Goal: Information Seeking & Learning: Learn about a topic

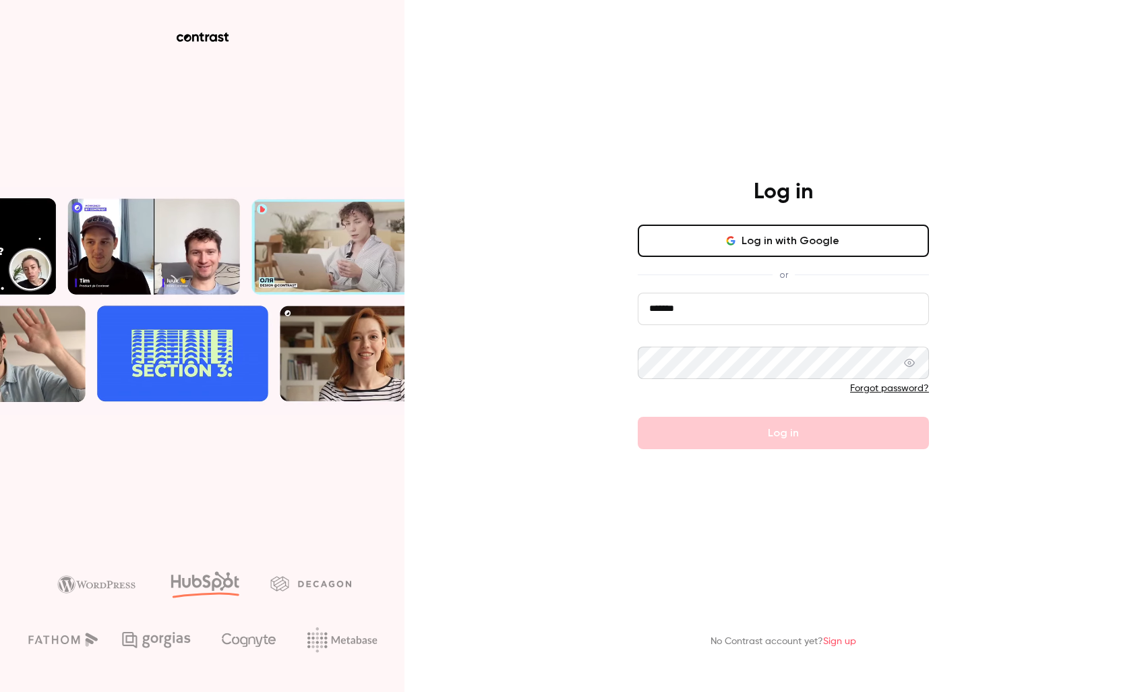
click at [674, 312] on input "*******" at bounding box center [783, 309] width 291 height 32
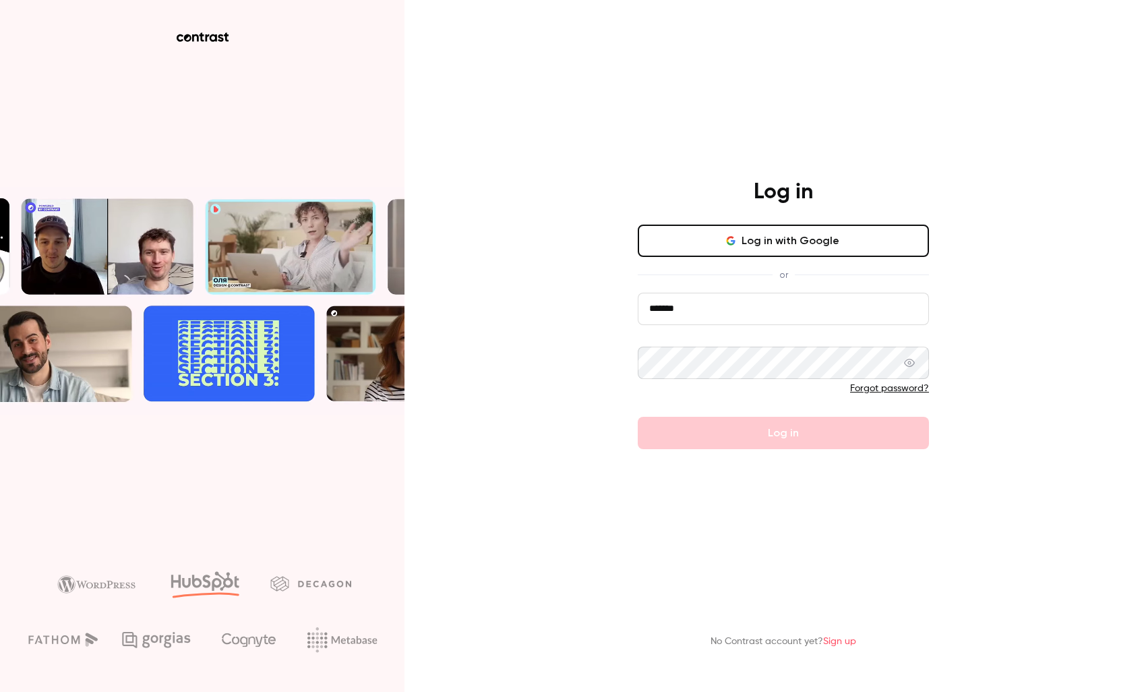
type input "**********"
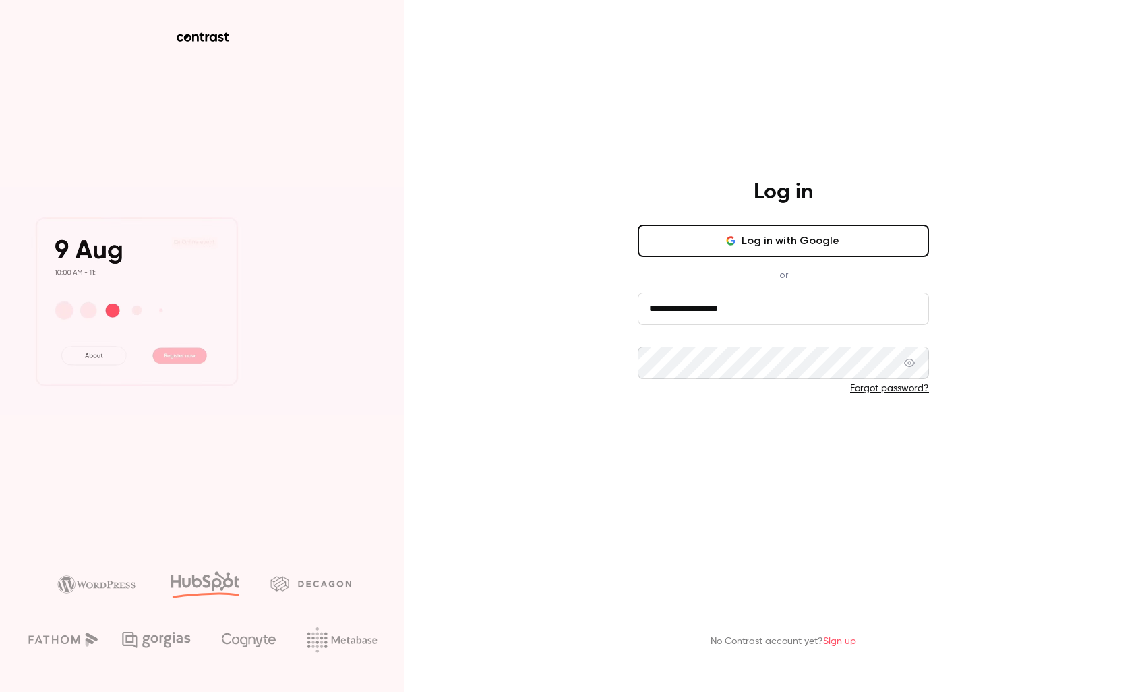
click at [780, 438] on button "Log in" at bounding box center [783, 433] width 291 height 32
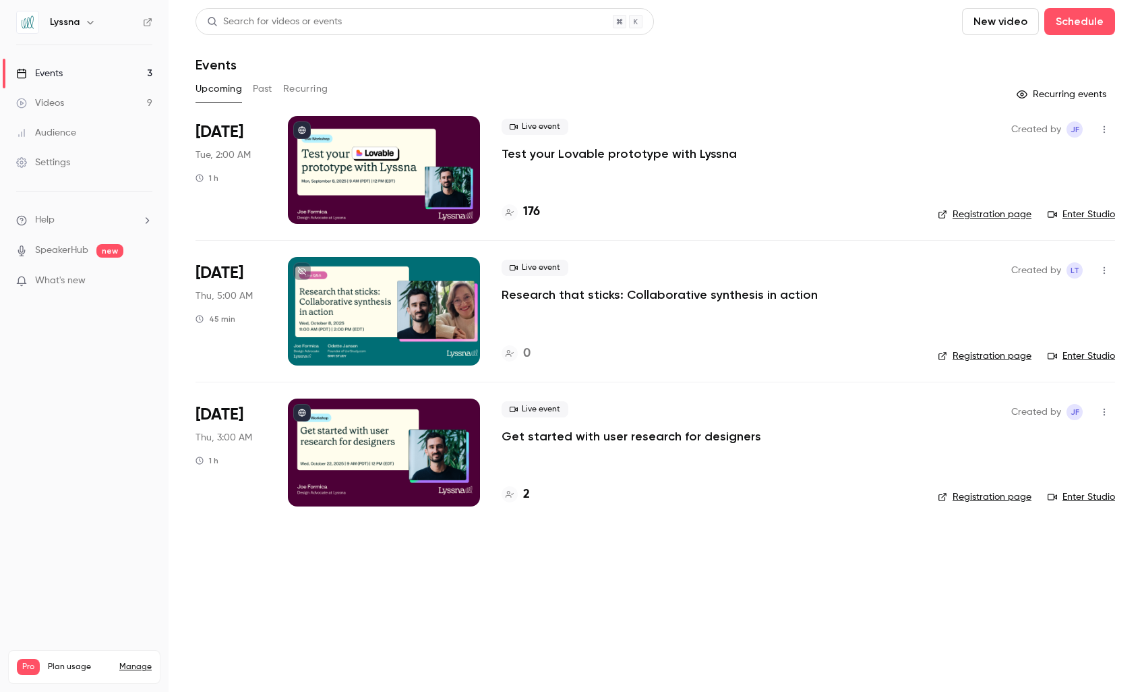
click at [91, 98] on link "Videos 9" at bounding box center [84, 103] width 169 height 30
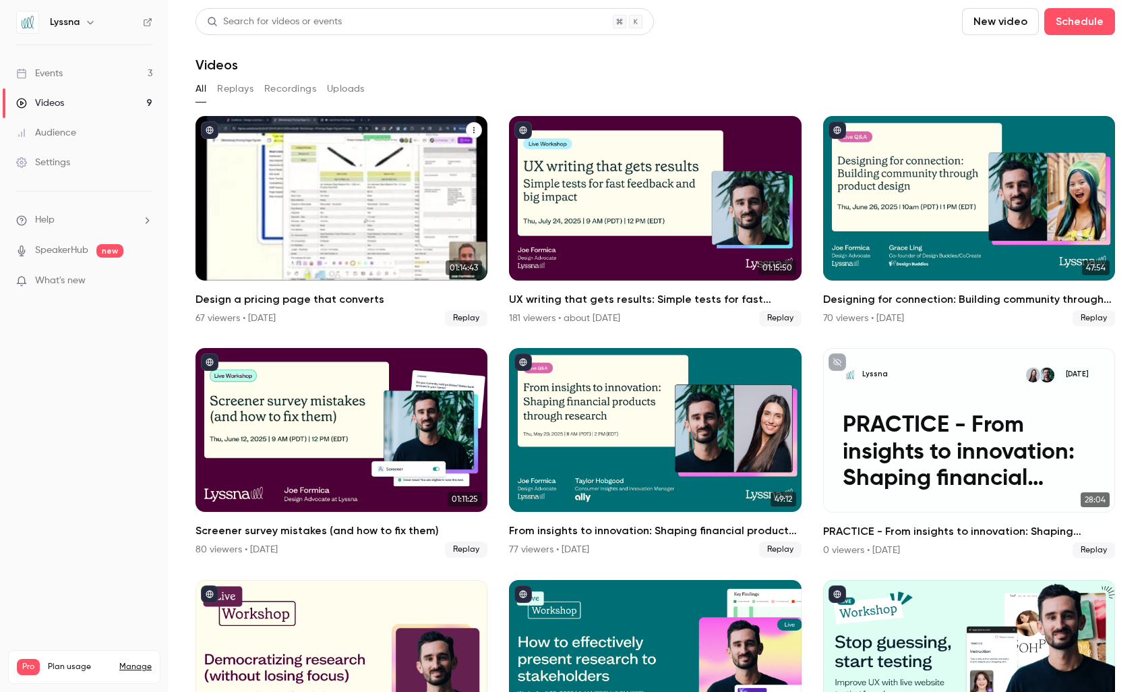
click at [367, 209] on div "Design a pricing page that converts" at bounding box center [342, 198] width 292 height 165
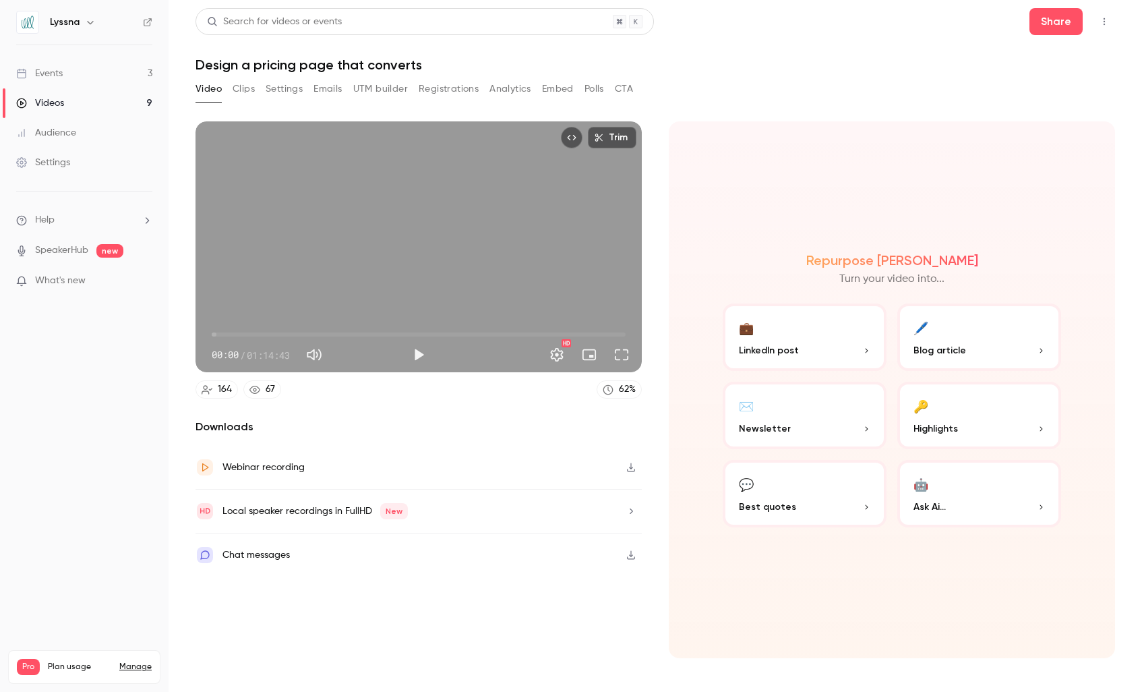
click at [635, 513] on icon "button" at bounding box center [631, 510] width 11 height 9
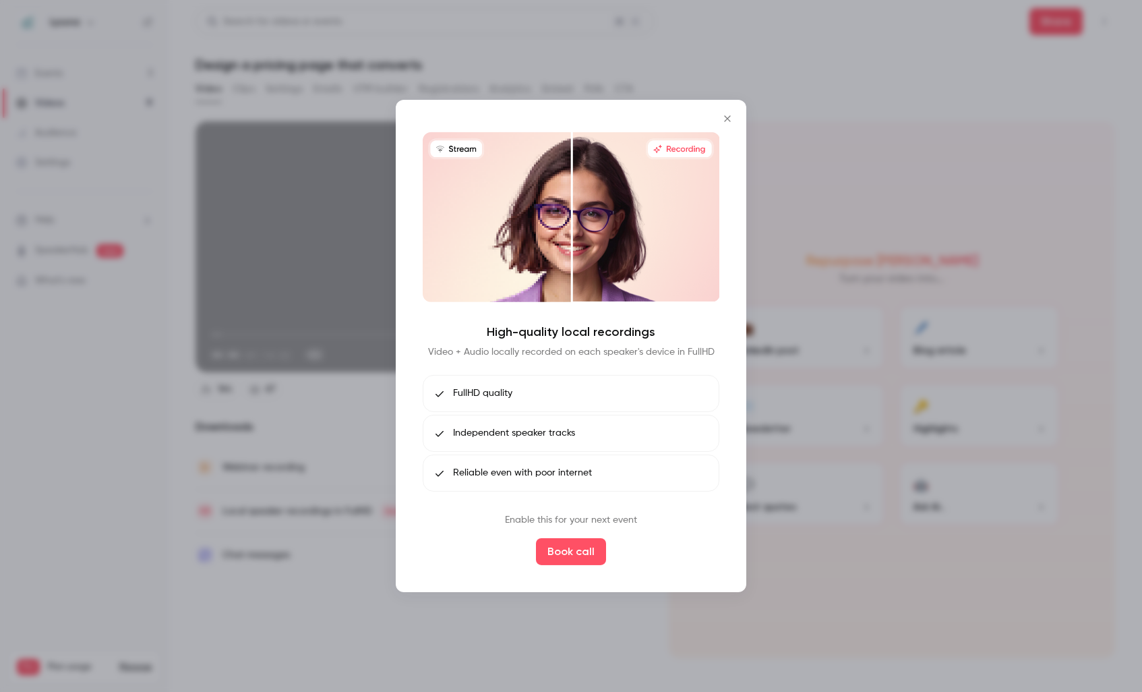
click at [730, 118] on icon "Close" at bounding box center [727, 118] width 16 height 11
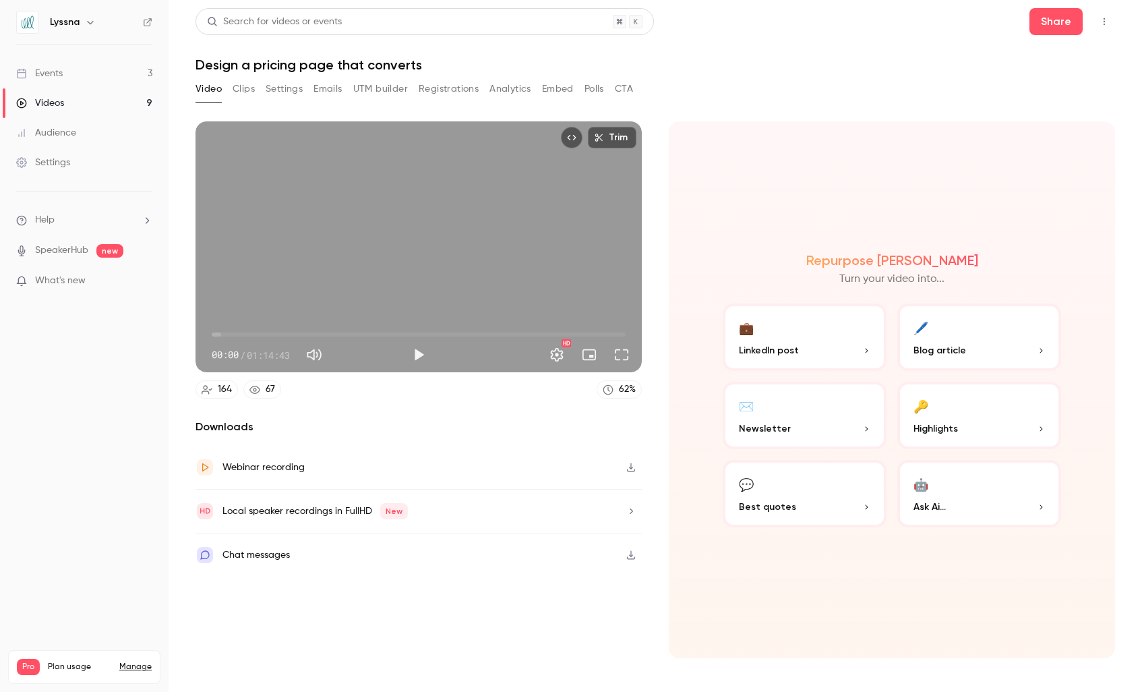
click at [631, 511] on icon "button" at bounding box center [631, 510] width 11 height 9
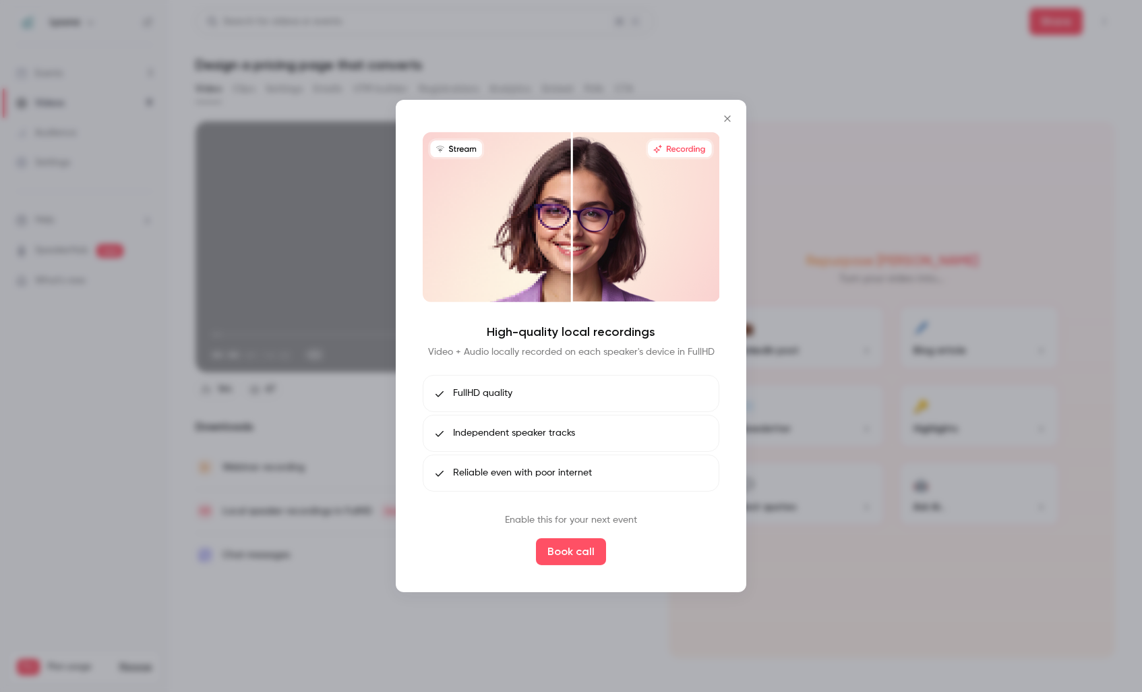
click at [726, 118] on icon "Close" at bounding box center [727, 118] width 6 height 6
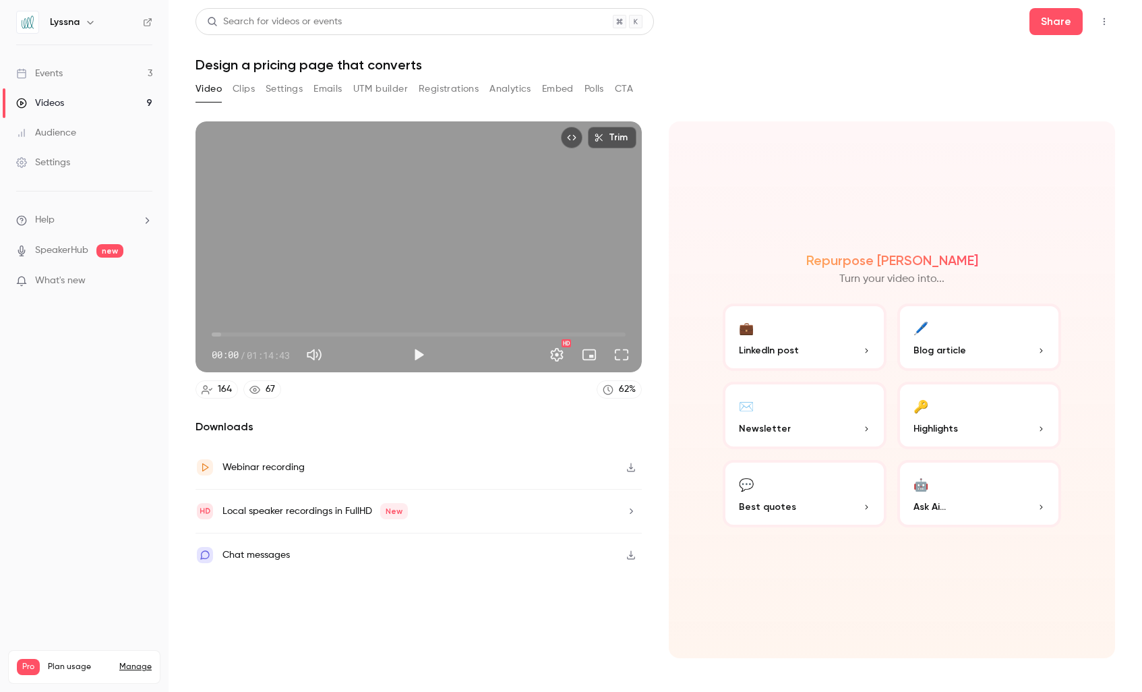
click at [146, 661] on link "Manage" at bounding box center [135, 666] width 32 height 11
click at [948, 409] on button "🔑 Highlights" at bounding box center [980, 415] width 164 height 67
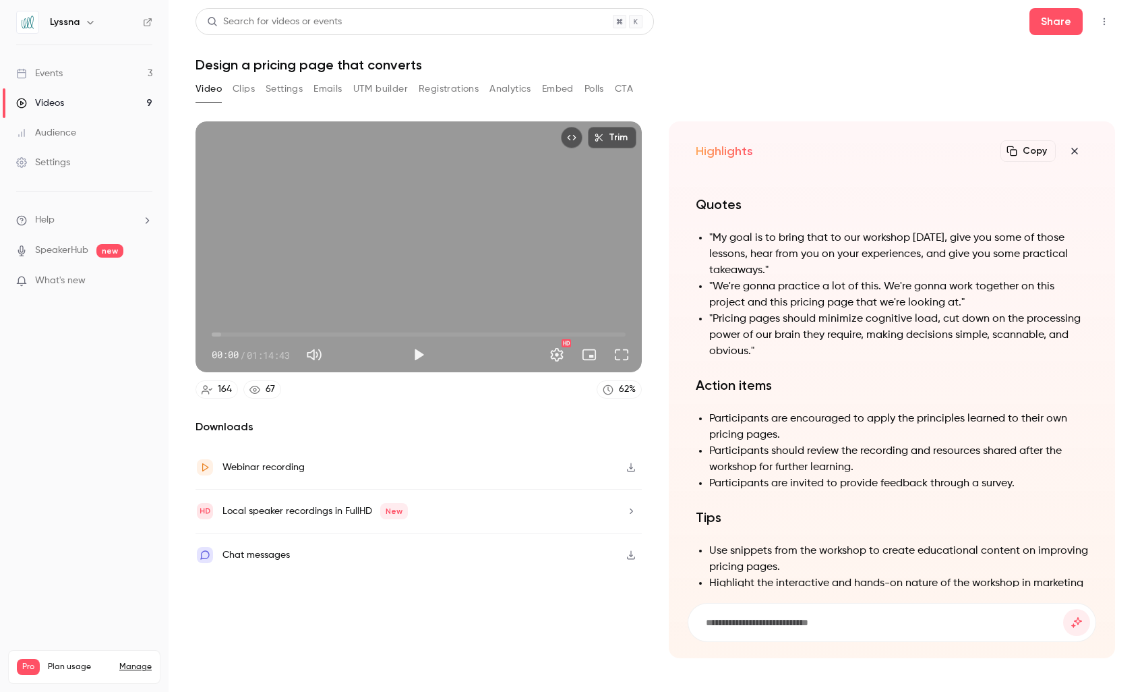
scroll to position [-111, 0]
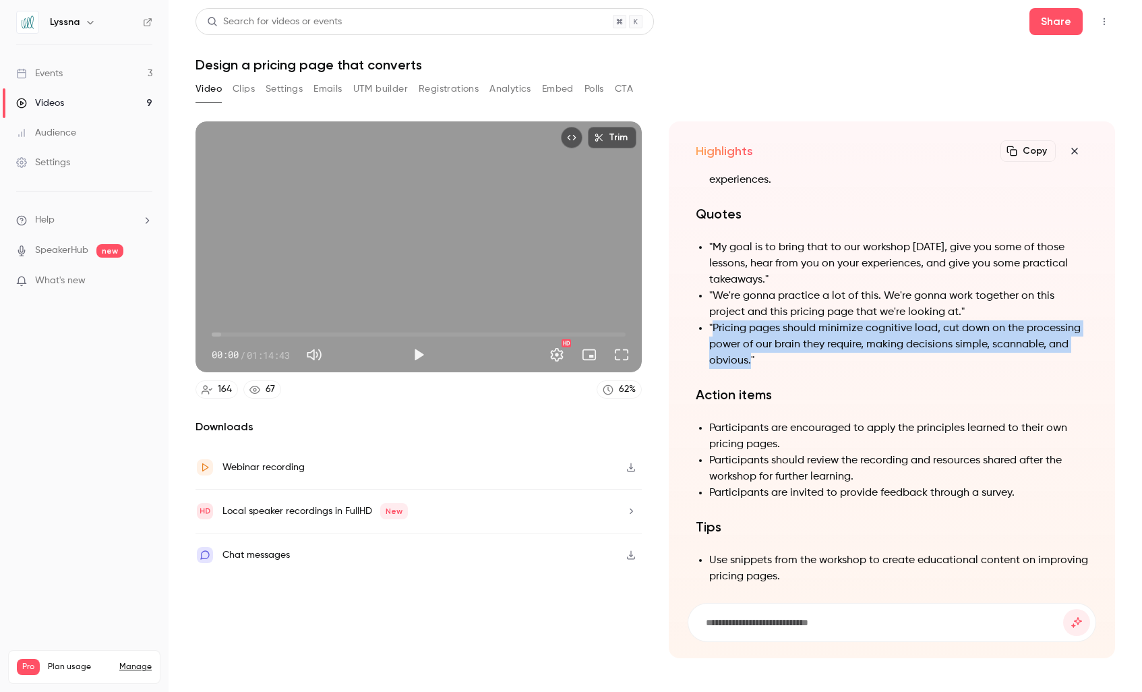
drag, startPoint x: 712, startPoint y: 331, endPoint x: 751, endPoint y: 358, distance: 47.0
click at [751, 358] on li ""Pricing pages should minimize cognitive load, cut down on the processing power…" at bounding box center [898, 344] width 379 height 49
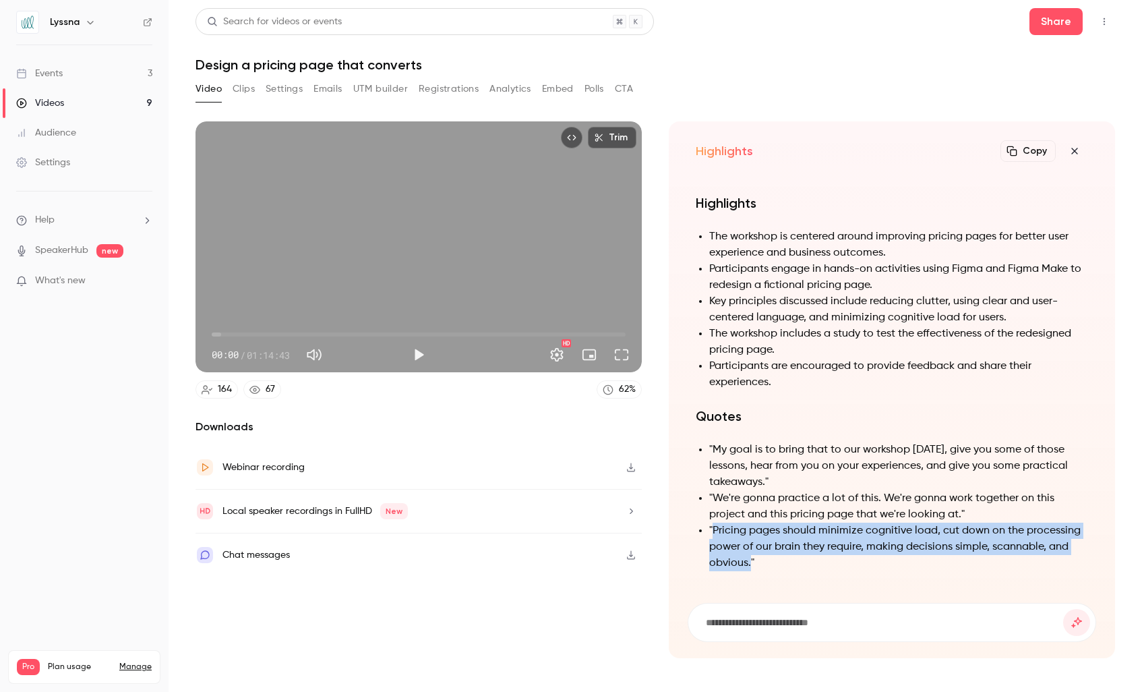
scroll to position [-508, 0]
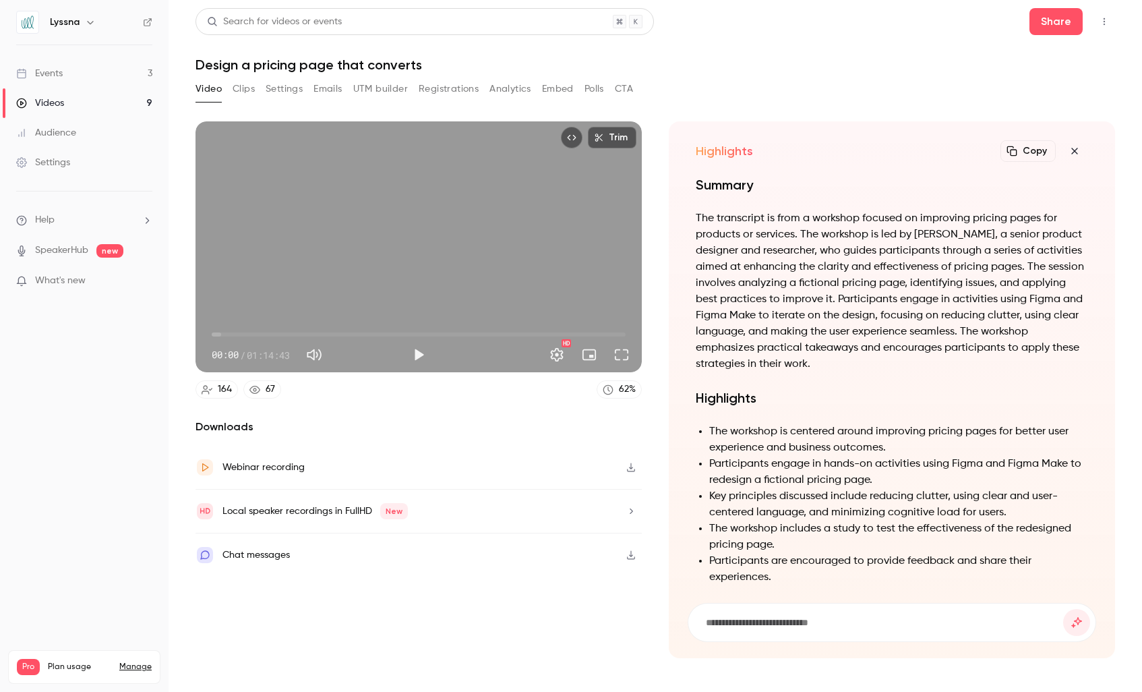
click at [1073, 149] on icon "button" at bounding box center [1074, 151] width 6 height 6
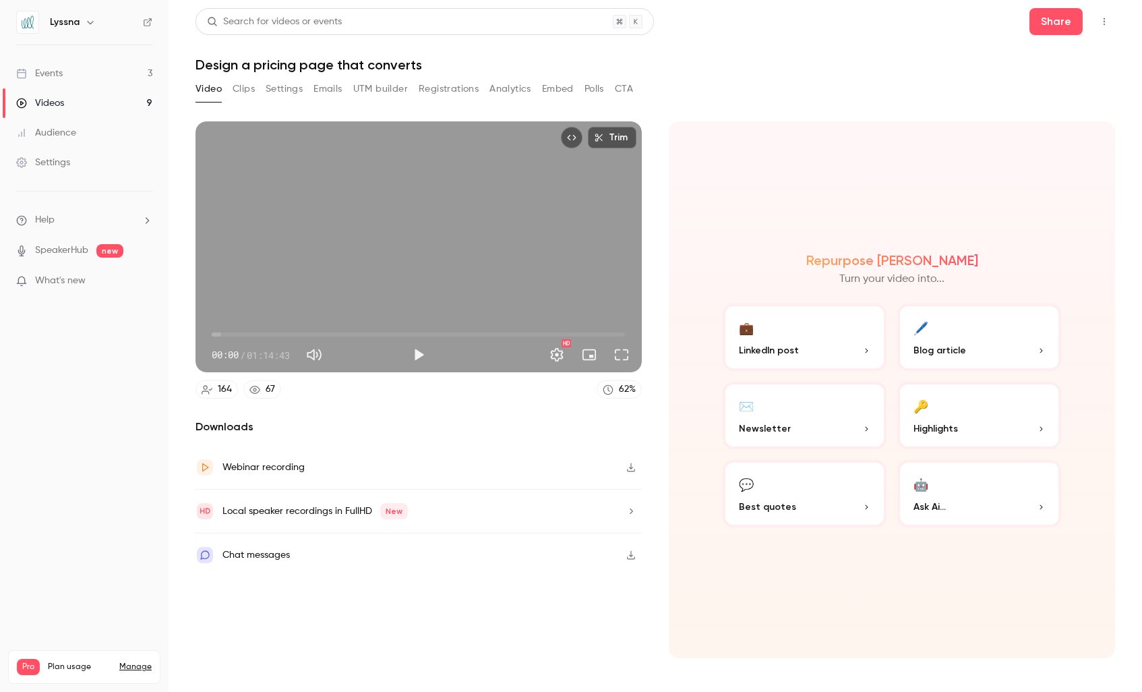
click at [793, 323] on button "💼 LinkedIn post" at bounding box center [805, 336] width 164 height 67
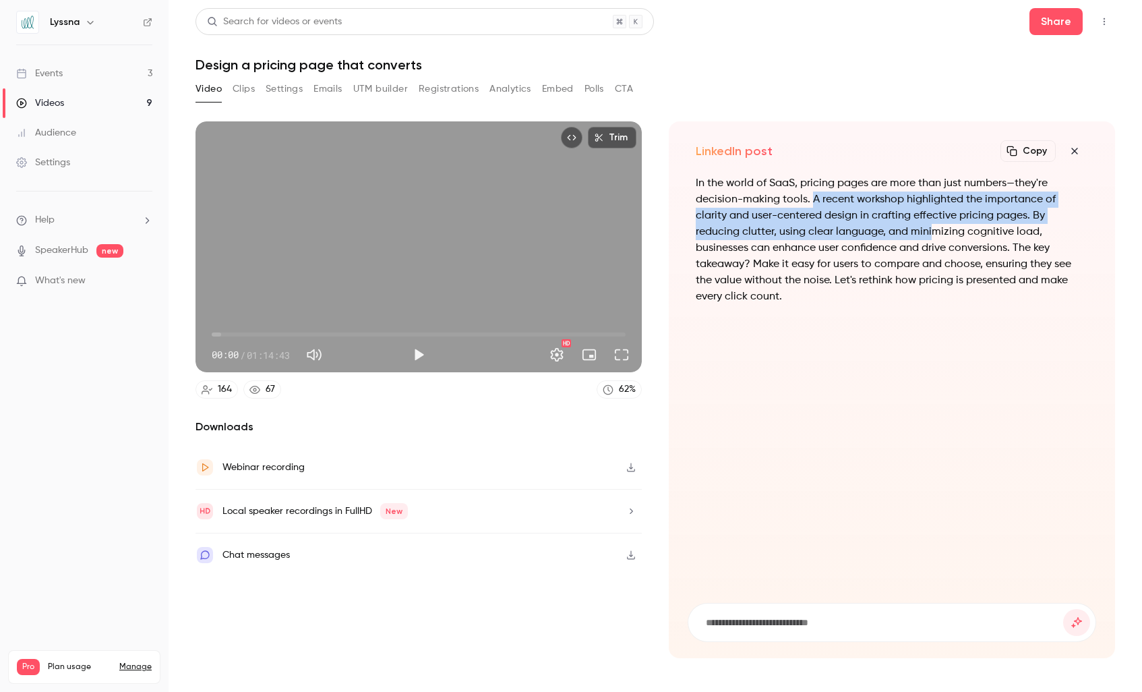
drag, startPoint x: 811, startPoint y: 200, endPoint x: 885, endPoint y: 231, distance: 80.7
click at [885, 231] on p "In the world of SaaS, pricing pages are more than just numbers—they're decision…" at bounding box center [892, 239] width 392 height 129
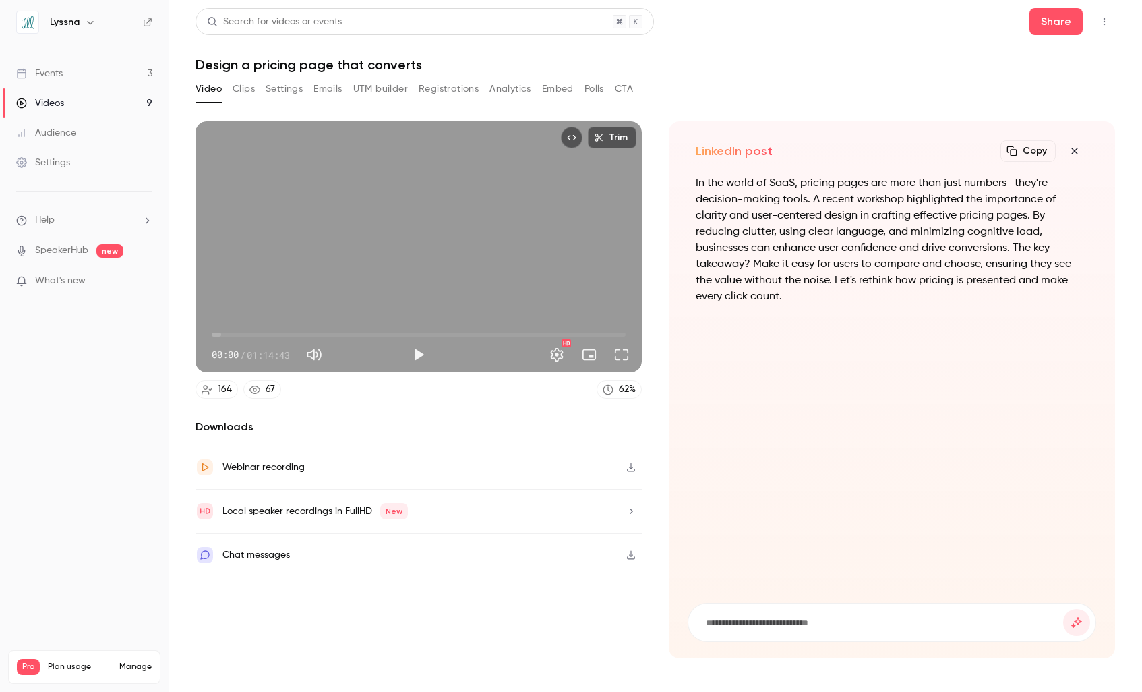
drag, startPoint x: 924, startPoint y: 228, endPoint x: 931, endPoint y: 224, distance: 7.9
click at [924, 228] on p "In the world of SaaS, pricing pages are more than just numbers—they're decision…" at bounding box center [892, 239] width 392 height 129
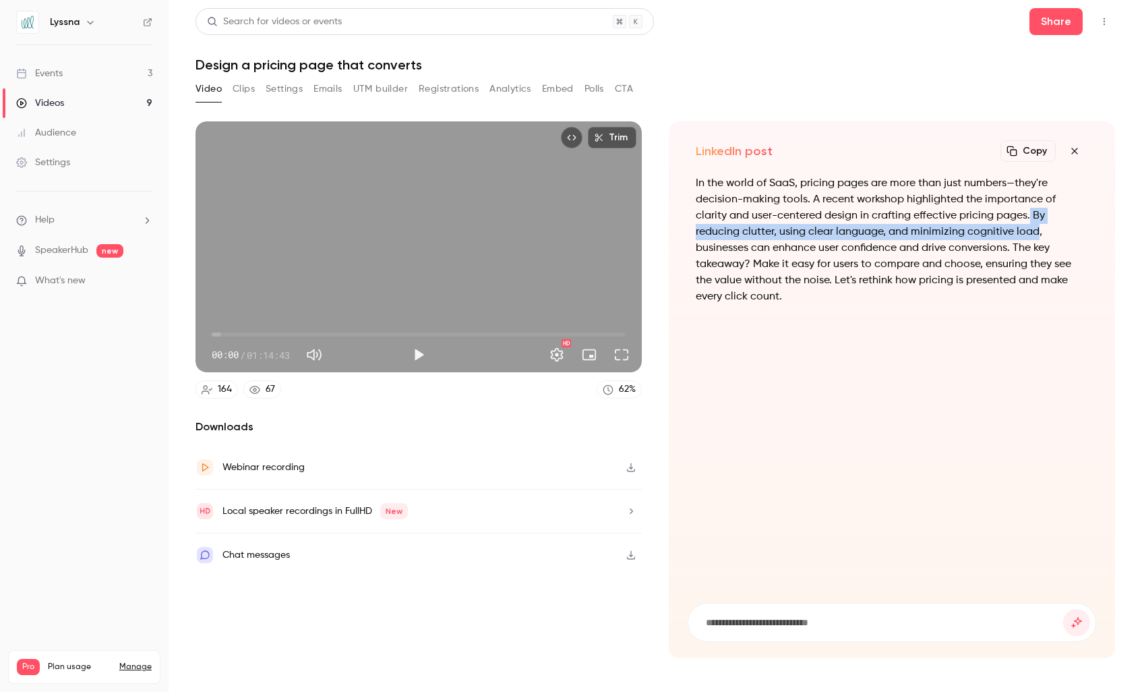
drag, startPoint x: 996, startPoint y: 215, endPoint x: 989, endPoint y: 232, distance: 18.2
click at [989, 232] on p "In the world of SaaS, pricing pages are more than just numbers—they're decision…" at bounding box center [892, 239] width 392 height 129
click at [1077, 148] on icon "button" at bounding box center [1074, 151] width 6 height 6
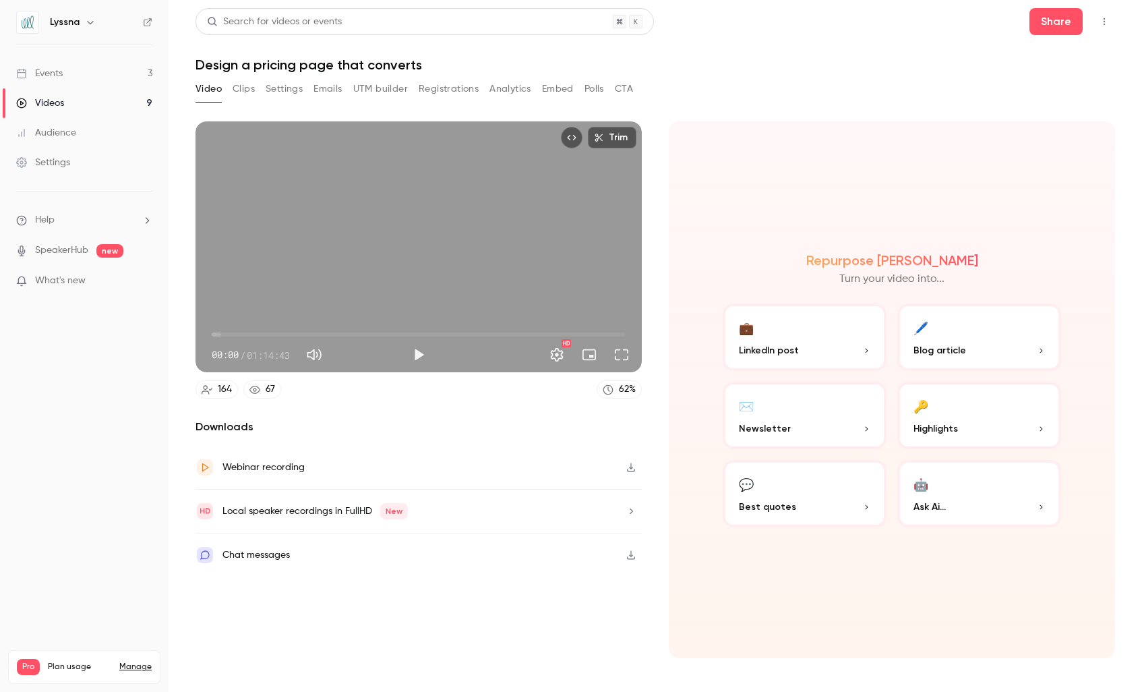
click at [983, 505] on p "Ask Ai..." at bounding box center [979, 507] width 131 height 14
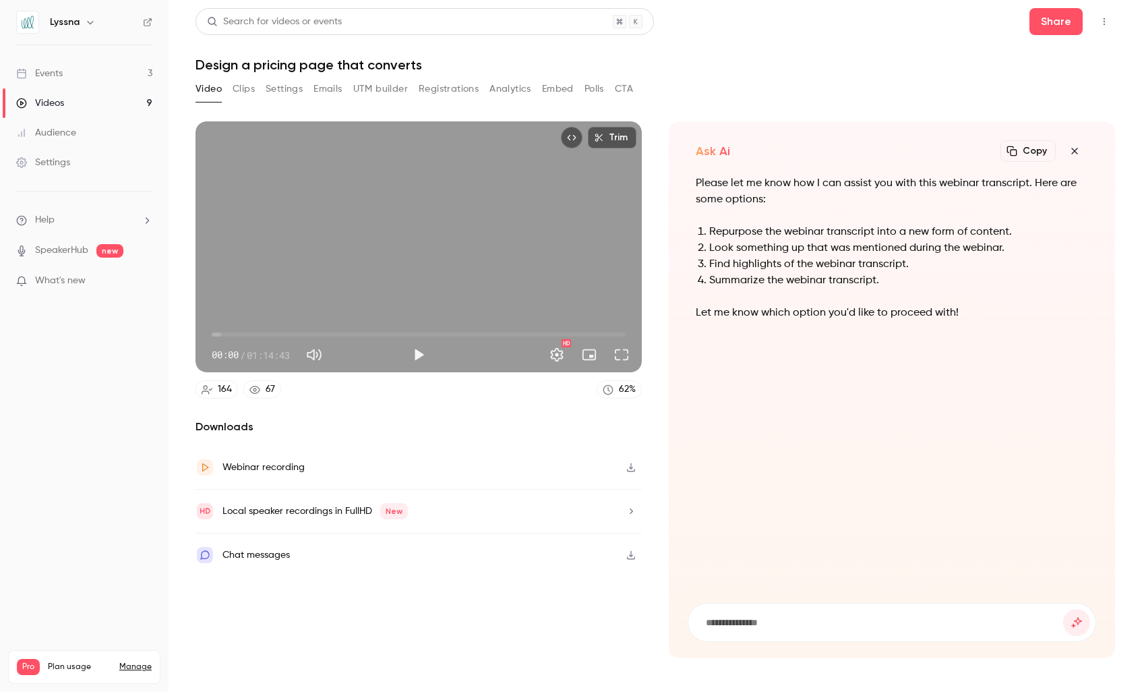
click at [1072, 150] on icon "button" at bounding box center [1075, 151] width 16 height 11
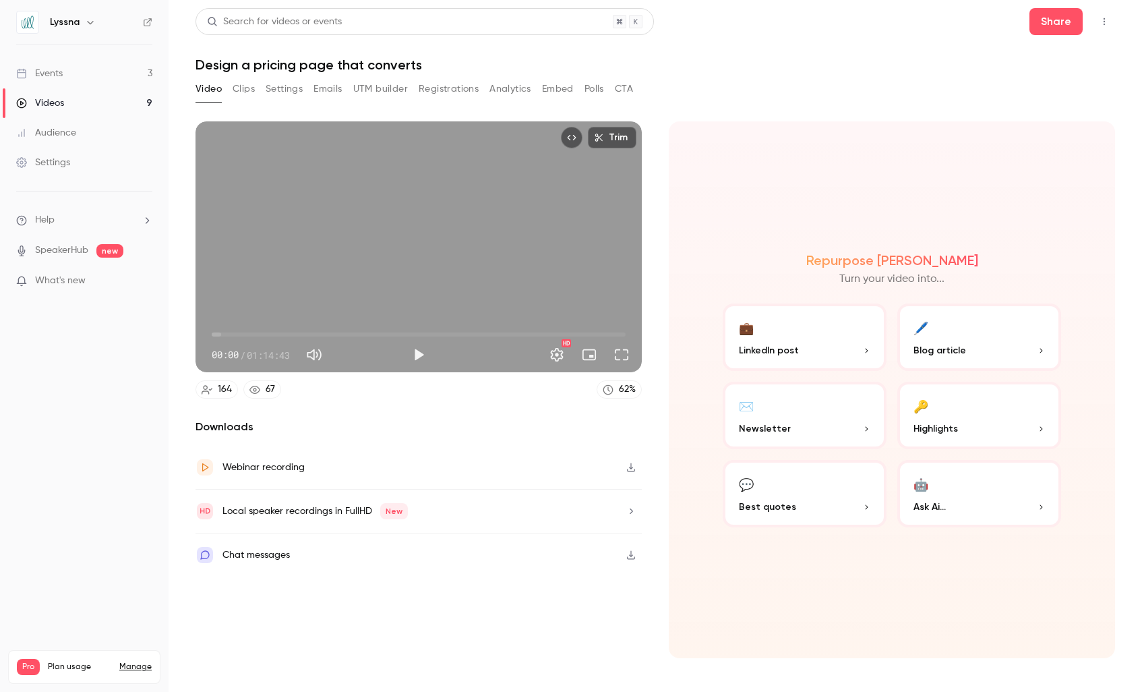
click at [630, 472] on icon "button" at bounding box center [631, 467] width 11 height 9
